Goal: Transaction & Acquisition: Purchase product/service

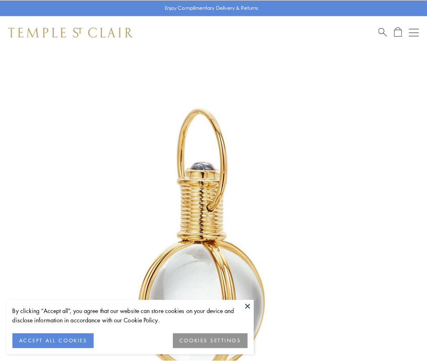
scroll to position [212, 0]
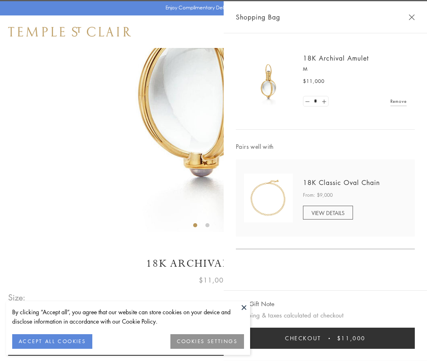
click at [325, 339] on button "Checkout $11,000" at bounding box center [325, 338] width 179 height 21
